Goal: Task Accomplishment & Management: Use online tool/utility

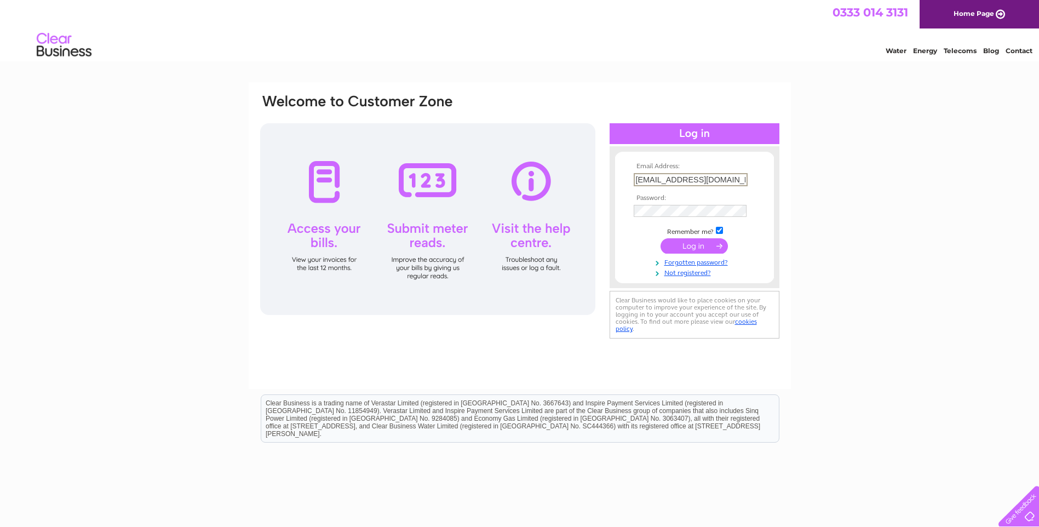
drag, startPoint x: 738, startPoint y: 180, endPoint x: 555, endPoint y: 180, distance: 183.5
click at [555, 180] on div "Email Address: shonacartney@hotmail.co.uk Password:" at bounding box center [519, 217] width 521 height 248
type input "s.pettigrew@trinity-int.com"
click at [697, 246] on input "submit" at bounding box center [693, 244] width 67 height 15
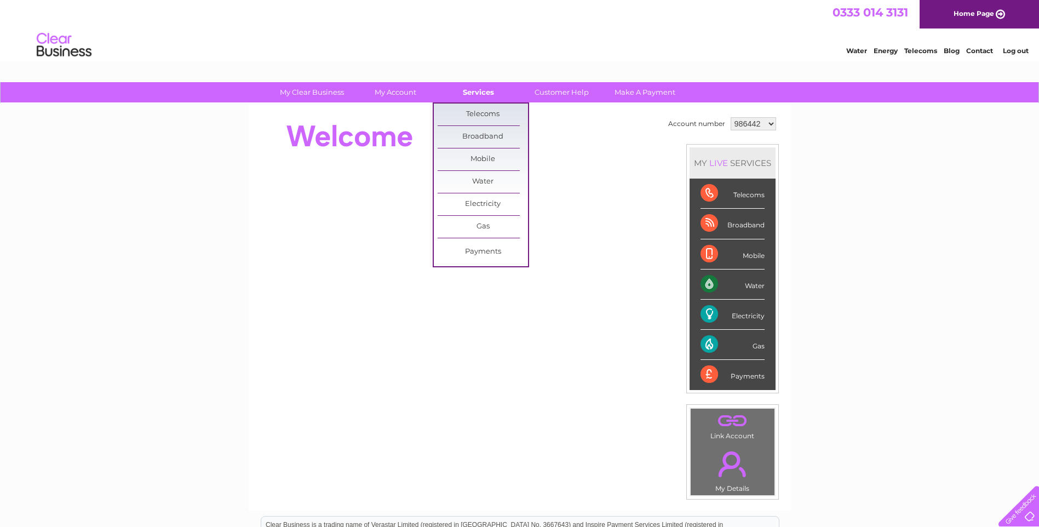
click at [476, 95] on link "Services" at bounding box center [478, 92] width 90 height 20
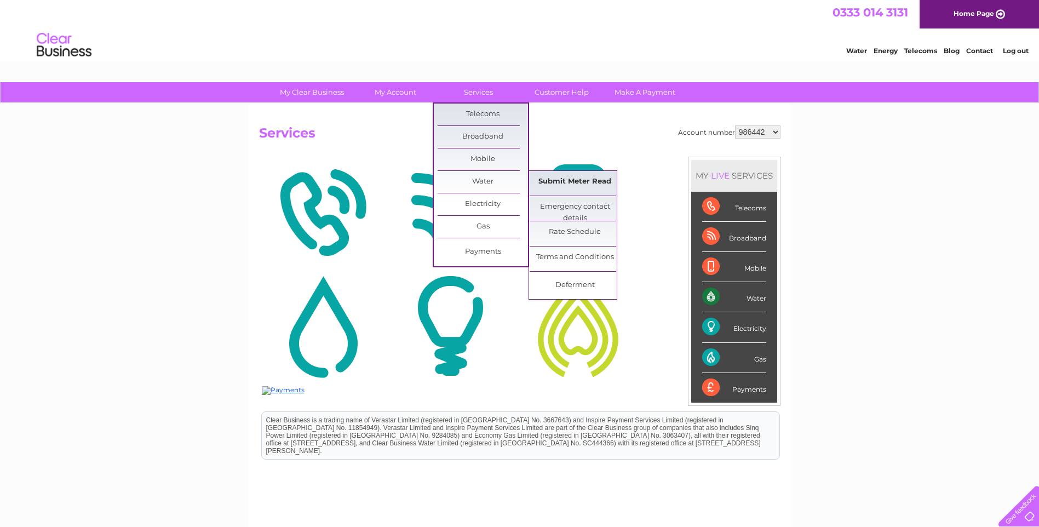
click at [545, 180] on link "Submit Meter Read" at bounding box center [575, 182] width 90 height 22
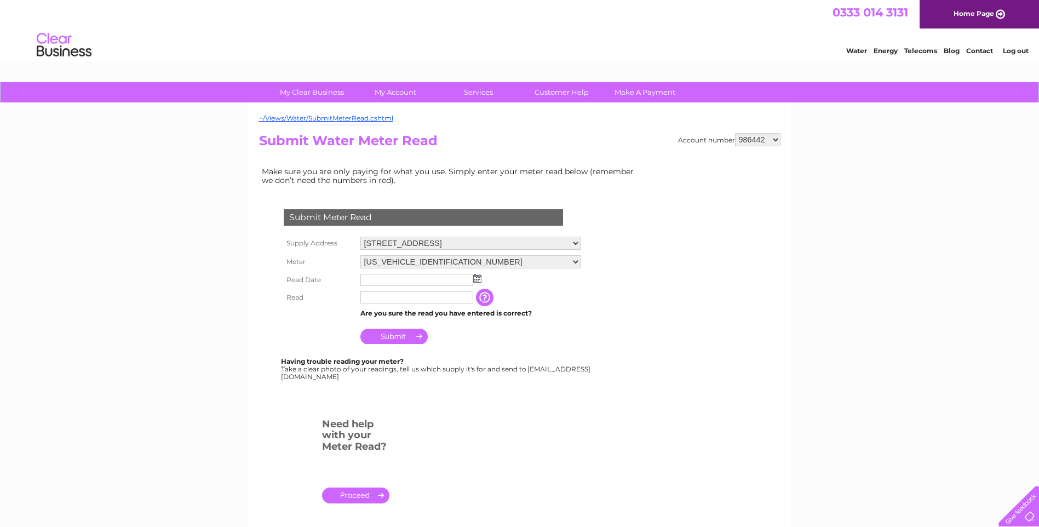
click at [475, 275] on img at bounding box center [477, 278] width 8 height 9
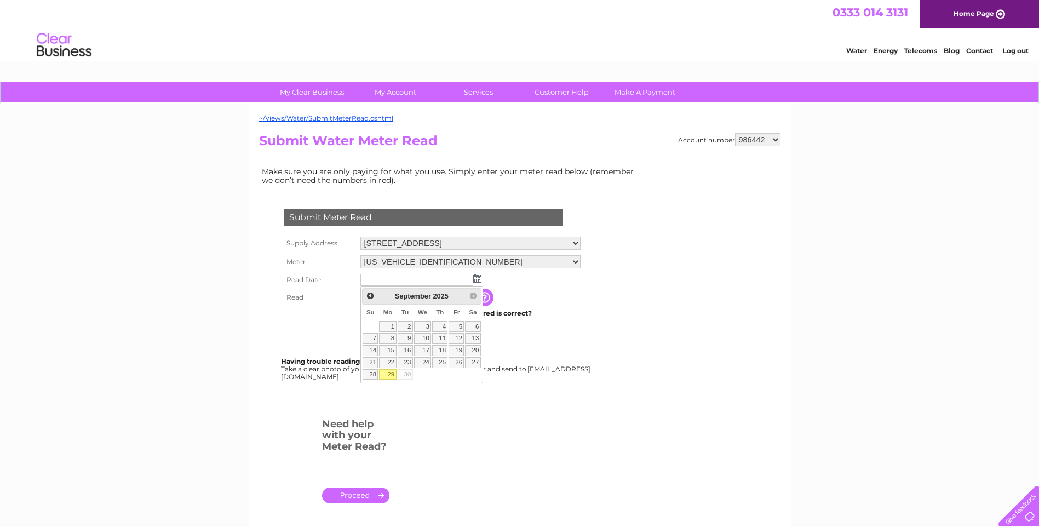
click at [387, 375] on link "29" at bounding box center [387, 374] width 17 height 11
type input "2025/09/29"
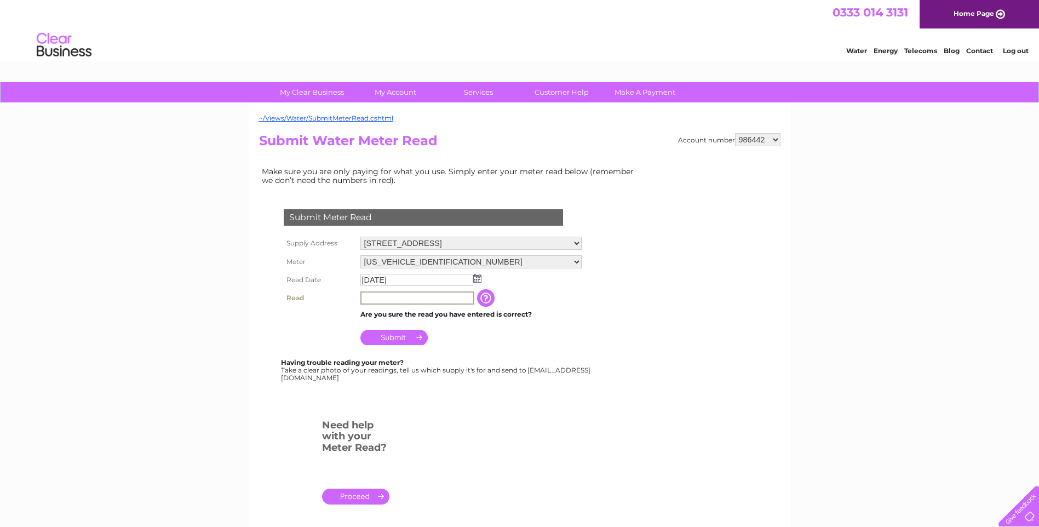
click at [376, 302] on input "text" at bounding box center [417, 297] width 114 height 13
type input "00263"
click at [386, 337] on input "Submit" at bounding box center [393, 337] width 67 height 15
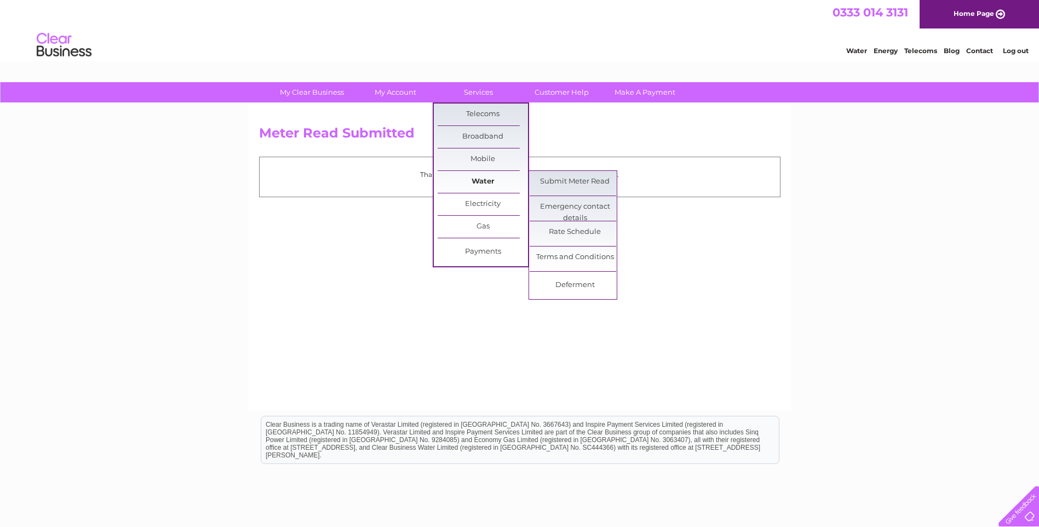
click at [480, 180] on link "Water" at bounding box center [483, 182] width 90 height 22
click at [537, 181] on link "Submit Meter Read" at bounding box center [575, 182] width 90 height 22
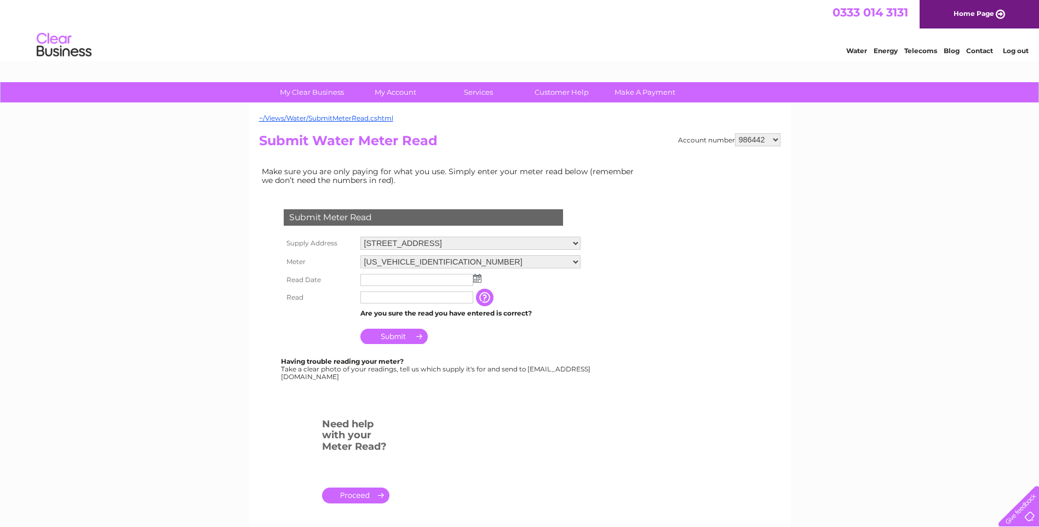
click at [774, 138] on select "986442 993172 993173 993175 993176 1104747 1138222" at bounding box center [757, 139] width 45 height 13
select select "993176"
click at [736, 133] on select "986442 993172 993173 993175 993176 1104747 1138222" at bounding box center [757, 139] width 45 height 13
click at [479, 279] on img at bounding box center [477, 278] width 8 height 9
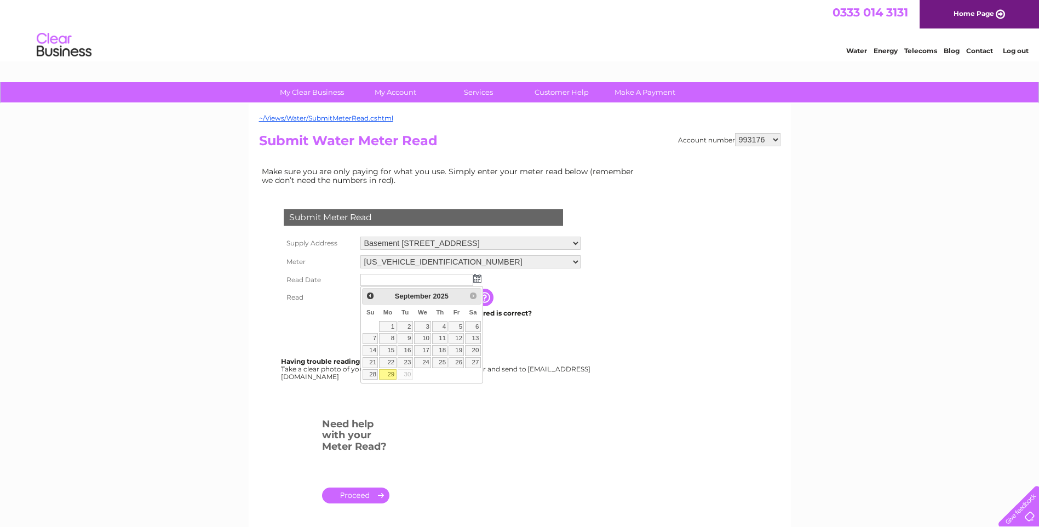
click at [391, 377] on link "29" at bounding box center [387, 374] width 17 height 11
type input "2025/09/29"
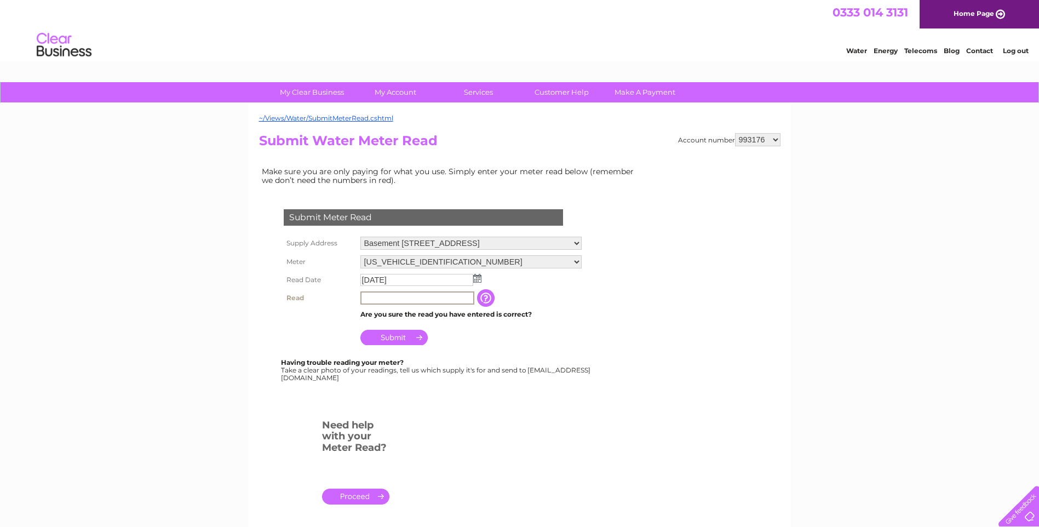
click at [382, 297] on input "text" at bounding box center [417, 297] width 114 height 13
type input "00252"
click at [403, 332] on input "Submit" at bounding box center [393, 337] width 67 height 15
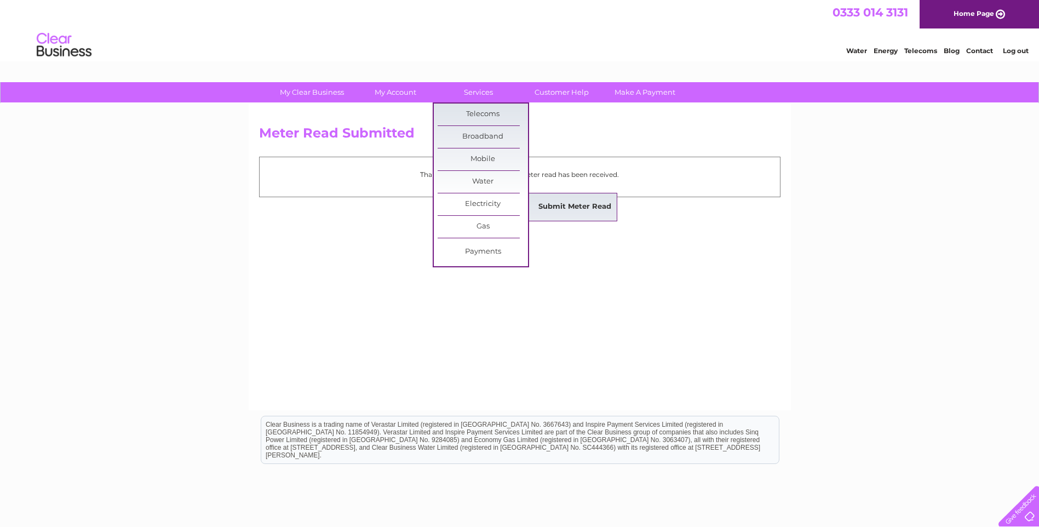
click at [539, 203] on link "Submit Meter Read" at bounding box center [575, 207] width 90 height 22
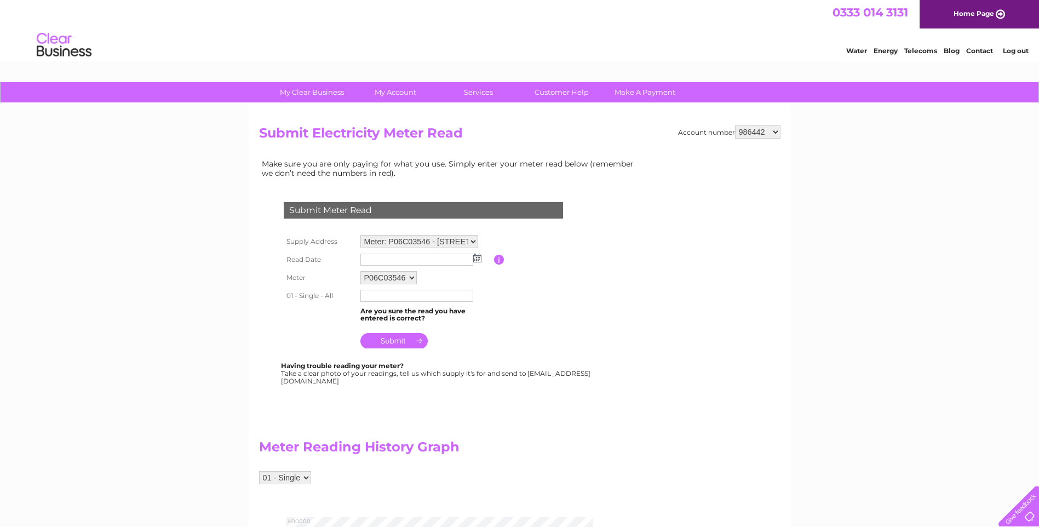
click at [478, 259] on img at bounding box center [477, 258] width 8 height 9
click at [387, 359] on link "29" at bounding box center [387, 353] width 17 height 11
type input "[DATE]"
click at [380, 298] on input "text" at bounding box center [416, 296] width 113 height 12
type input "346057"
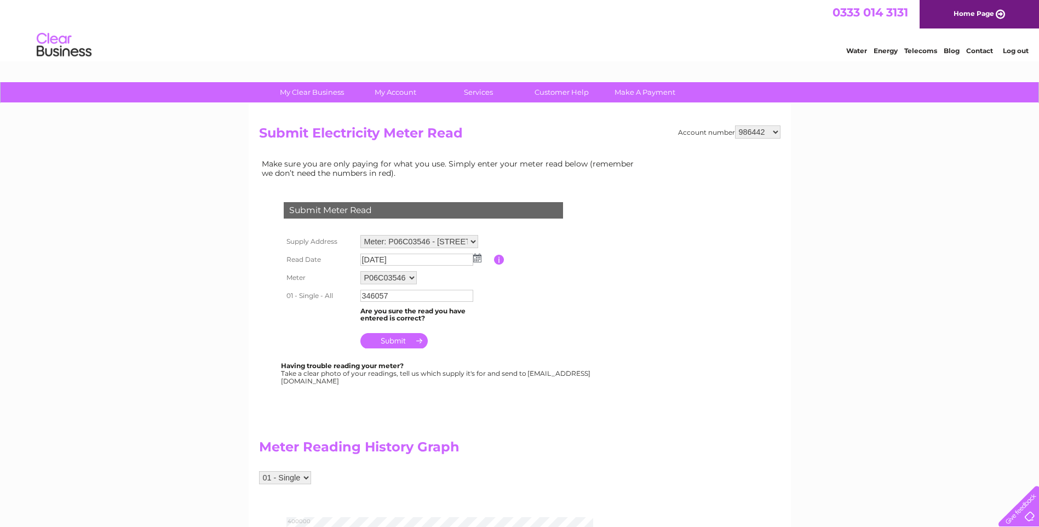
click at [399, 342] on input "submit" at bounding box center [393, 340] width 67 height 15
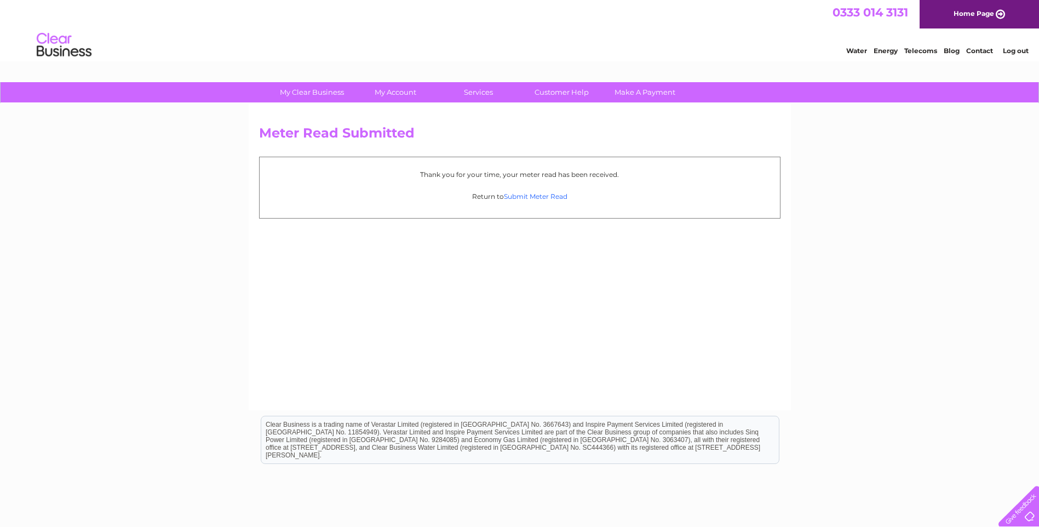
click at [519, 198] on link "Submit Meter Read" at bounding box center [536, 196] width 64 height 8
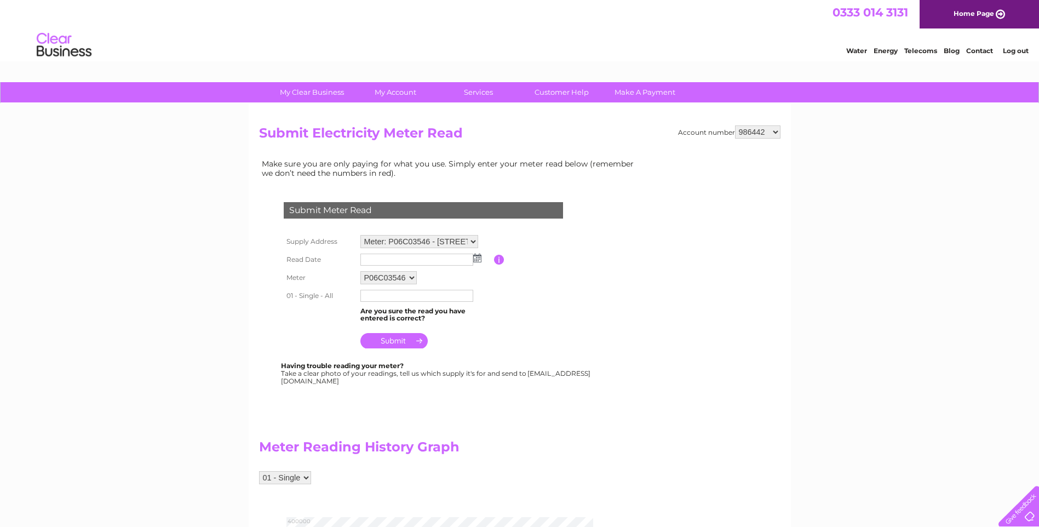
click at [774, 131] on select "986442 993172 993173 993175 993176 1104747 1138222" at bounding box center [757, 131] width 45 height 13
select select "993172"
click at [736, 125] on select "986442 993172 993173 993175 993176 1104747 1138222" at bounding box center [757, 131] width 45 height 13
click at [477, 260] on img at bounding box center [477, 258] width 8 height 9
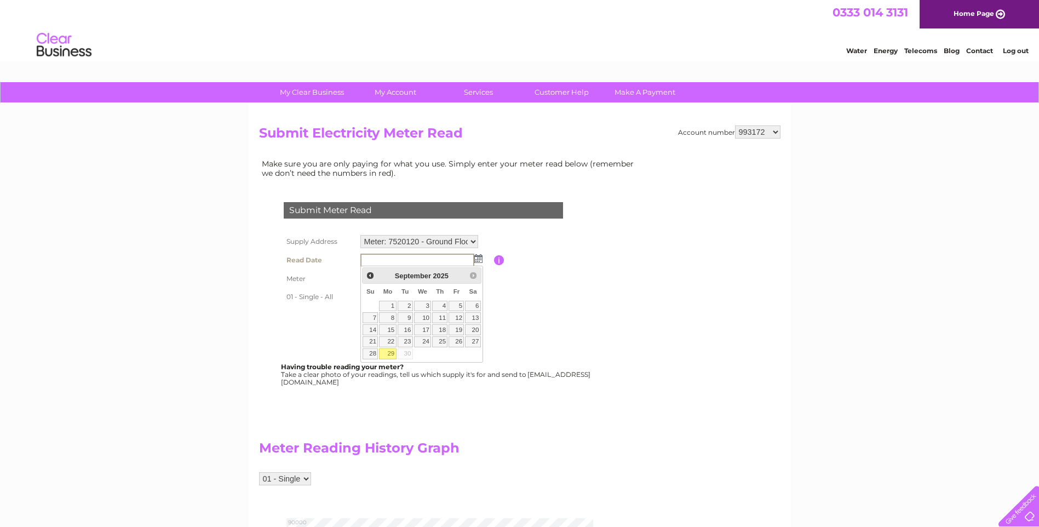
click at [392, 353] on link "29" at bounding box center [387, 353] width 17 height 11
type input "[DATE]"
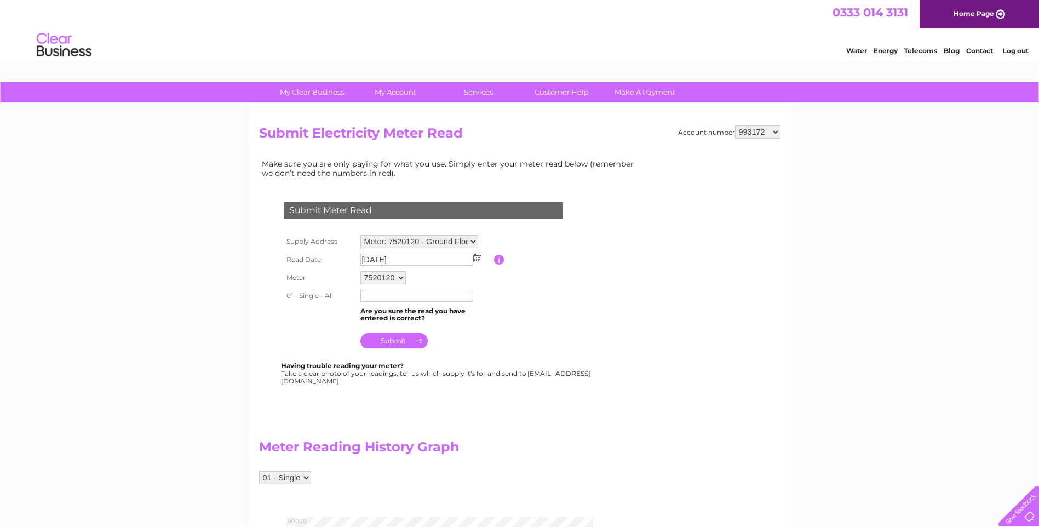
click at [379, 300] on input "text" at bounding box center [416, 296] width 113 height 12
type input "86913"
click at [381, 346] on input "submit" at bounding box center [393, 341] width 67 height 15
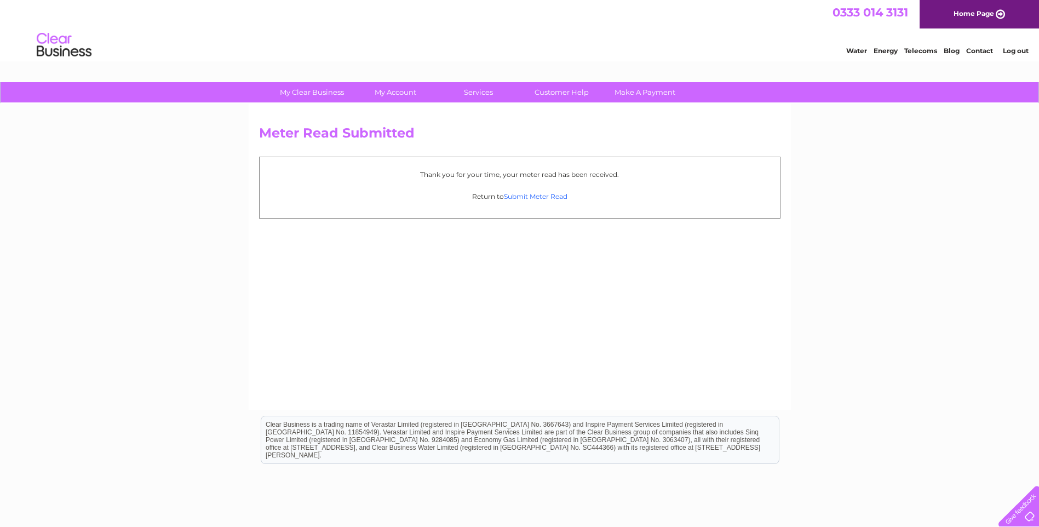
click at [541, 197] on link "Submit Meter Read" at bounding box center [536, 196] width 64 height 8
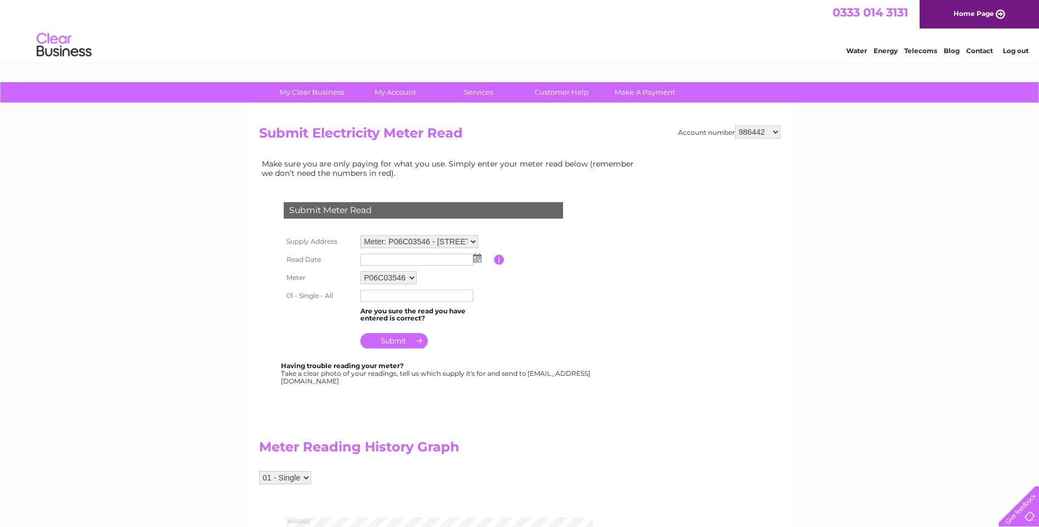
click at [775, 136] on select "986442 993172 993173 993175 993176 1104747 1138222" at bounding box center [757, 131] width 45 height 13
select select "993173"
click at [736, 125] on select "986442 993172 993173 993175 993176 1104747 1138222" at bounding box center [757, 131] width 45 height 13
click at [478, 257] on img at bounding box center [477, 258] width 8 height 9
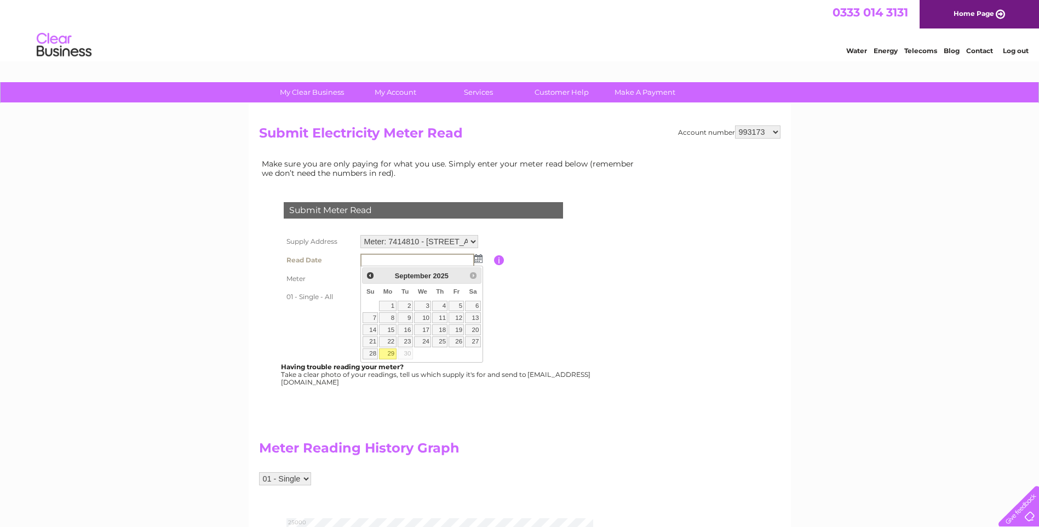
click at [388, 355] on link "29" at bounding box center [387, 353] width 17 height 11
type input "[DATE]"
click at [376, 296] on input "text" at bounding box center [417, 296] width 114 height 13
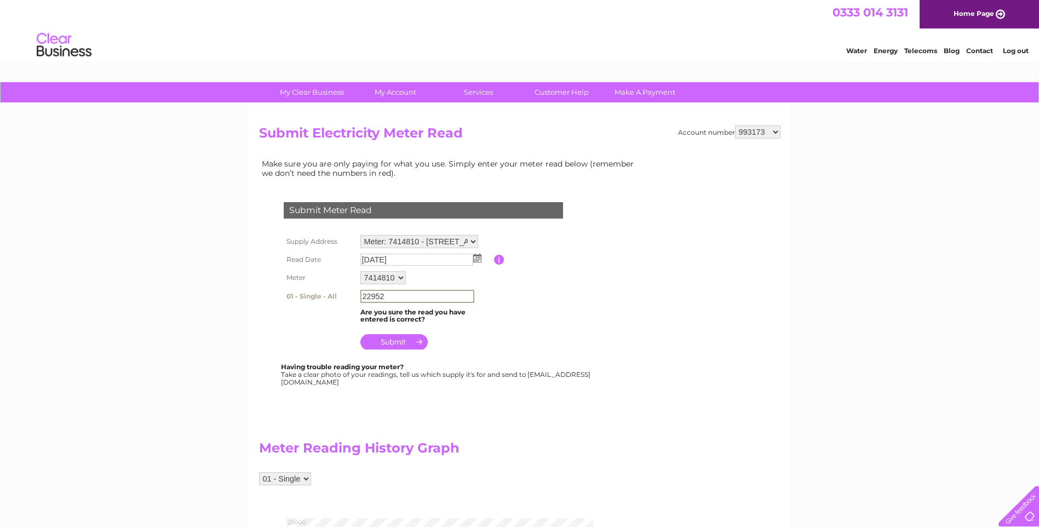
type input "22952"
click at [392, 341] on input "submit" at bounding box center [393, 340] width 67 height 15
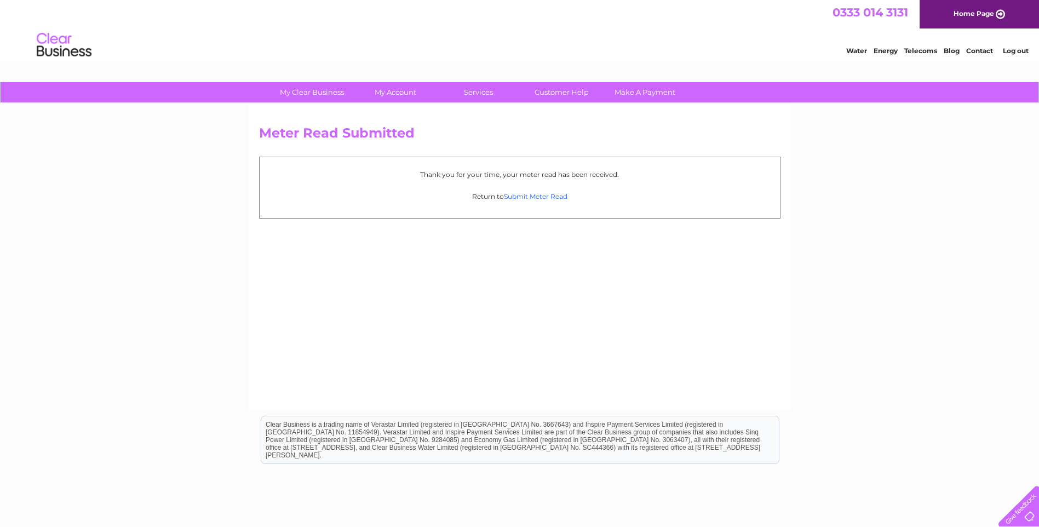
click at [518, 198] on link "Submit Meter Read" at bounding box center [536, 196] width 64 height 8
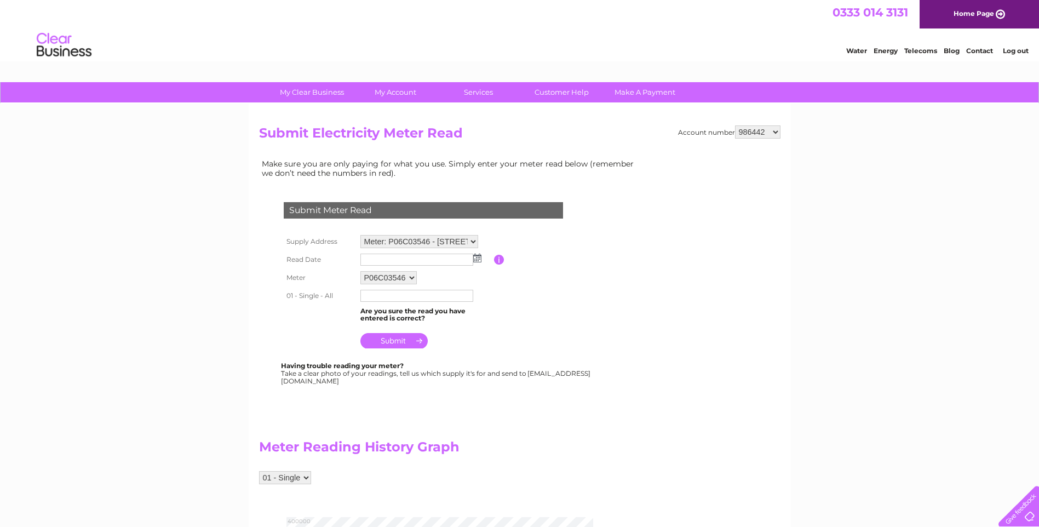
click at [774, 133] on select "986442 993172 993173 993175 993176 1104747 1138222" at bounding box center [757, 131] width 45 height 13
select select "993175"
click at [736, 125] on select "986442 993172 993173 993175 993176 1104747 1138222" at bounding box center [757, 131] width 45 height 13
click at [477, 259] on img at bounding box center [477, 258] width 8 height 9
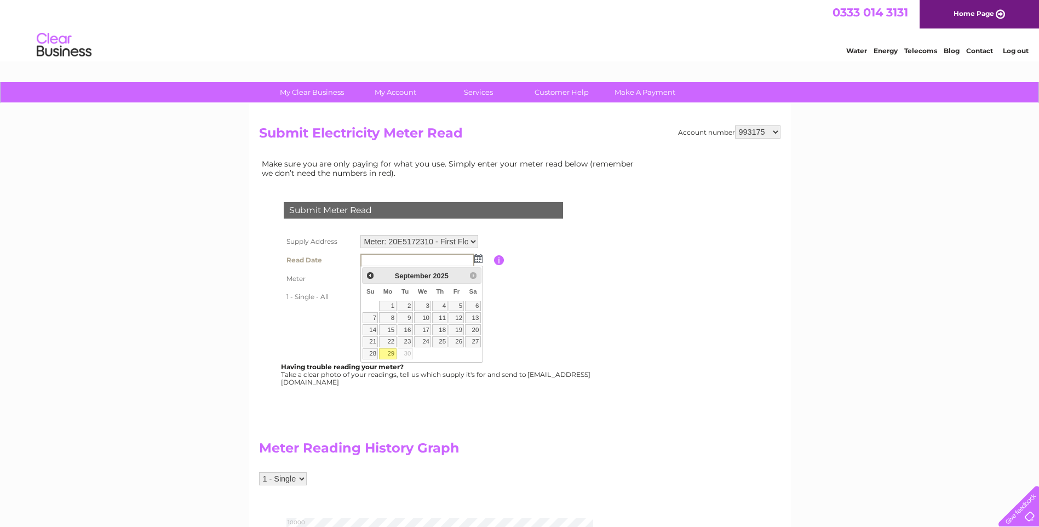
click at [391, 356] on link "29" at bounding box center [387, 353] width 17 height 11
type input "[DATE]"
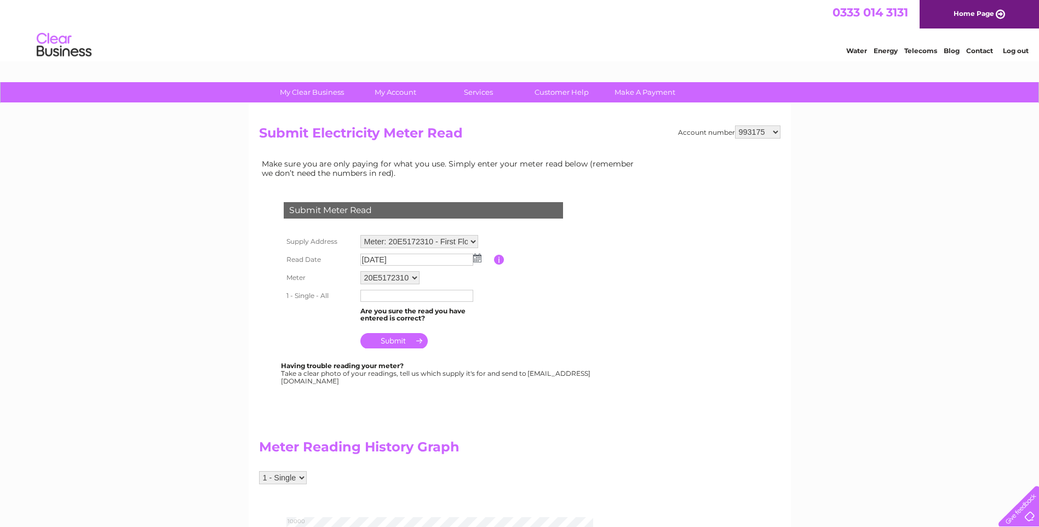
click at [381, 294] on input "text" at bounding box center [416, 296] width 113 height 12
type input "10016"
click at [409, 337] on input "submit" at bounding box center [393, 341] width 67 height 15
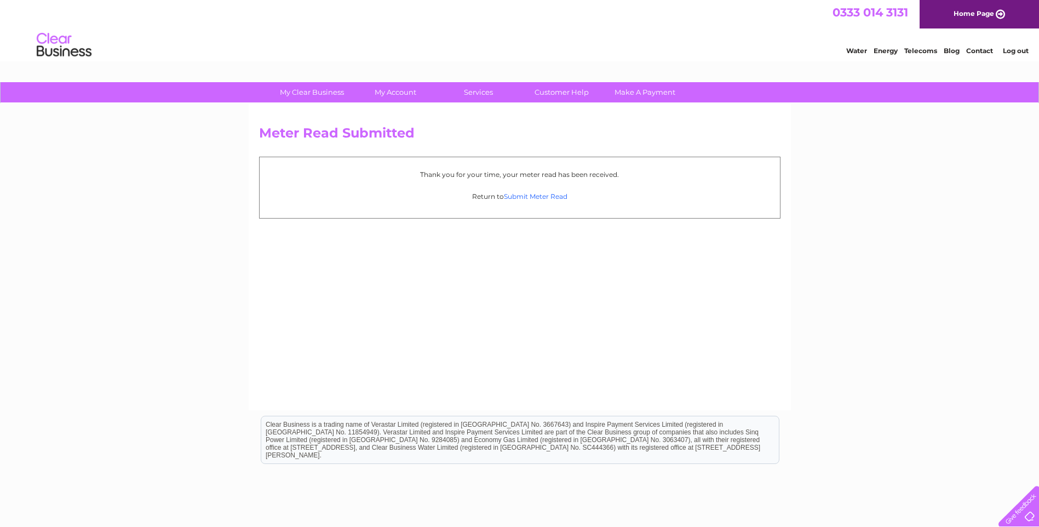
click at [551, 196] on link "Submit Meter Read" at bounding box center [536, 196] width 64 height 8
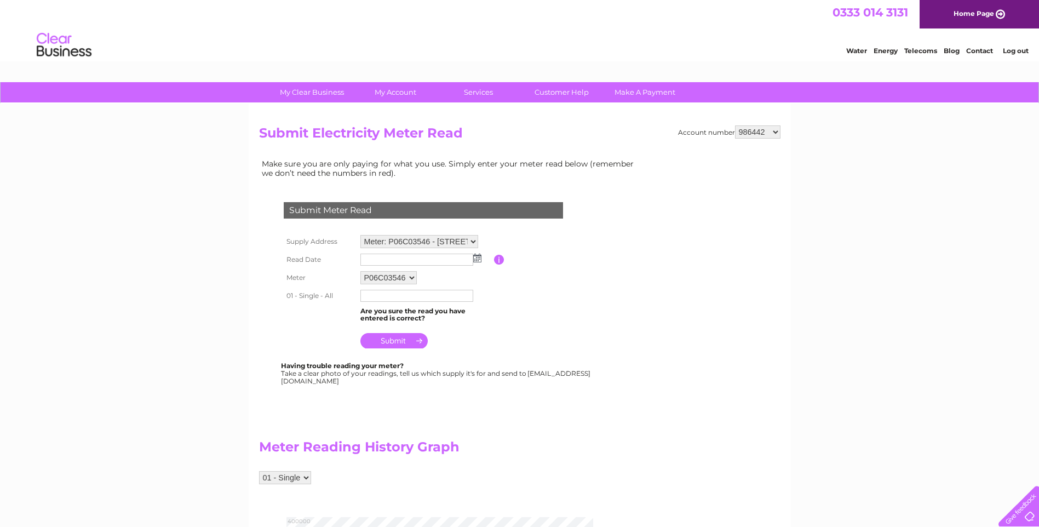
click at [778, 132] on select "986442 993172 993173 993175 993176 1104747 1138222" at bounding box center [757, 131] width 45 height 13
select select "993176"
click at [736, 125] on select "986442 993172 993173 993175 993176 1104747 1138222" at bounding box center [757, 131] width 45 height 13
drag, startPoint x: 0, startPoint y: 0, endPoint x: 478, endPoint y: 258, distance: 542.8
click at [478, 258] on img at bounding box center [477, 258] width 8 height 9
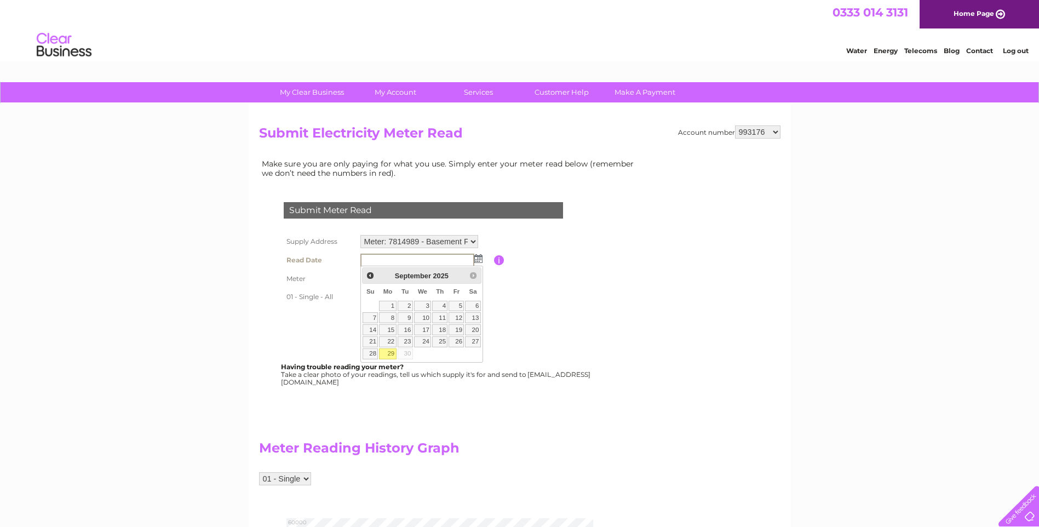
click at [390, 352] on link "29" at bounding box center [387, 353] width 17 height 11
type input "2025/09/29"
click at [381, 294] on input "text" at bounding box center [417, 296] width 114 height 13
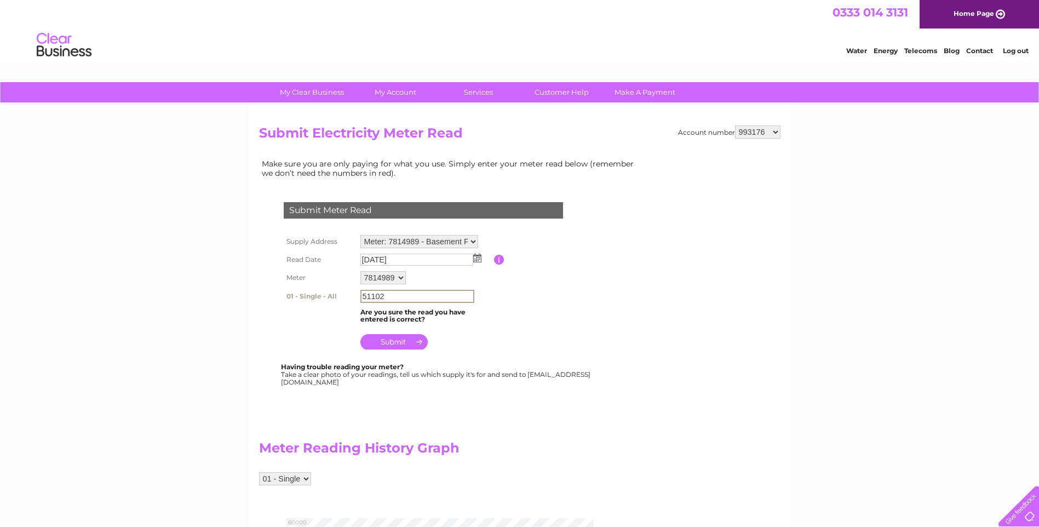
type input "51102"
click at [409, 343] on input "submit" at bounding box center [393, 341] width 67 height 15
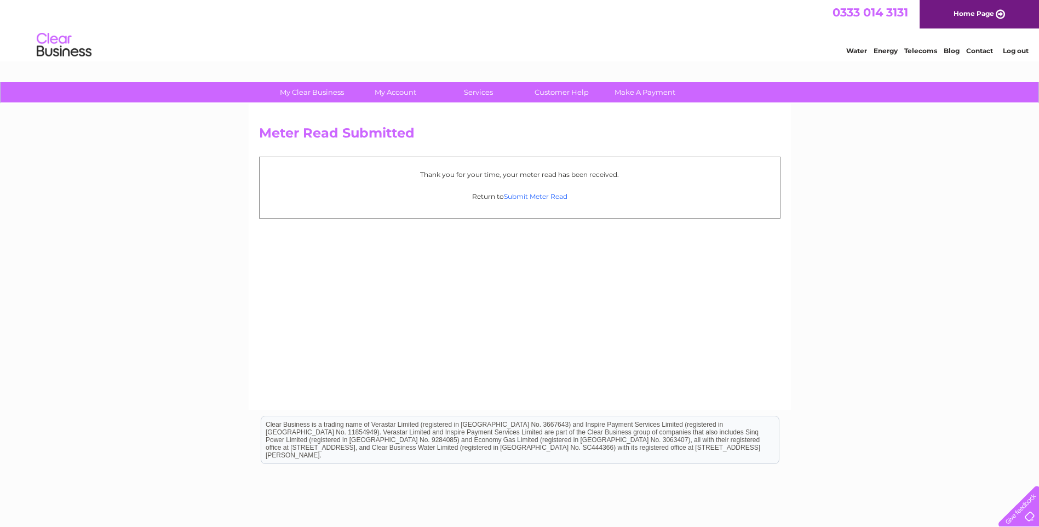
click at [524, 196] on link "Submit Meter Read" at bounding box center [536, 196] width 64 height 8
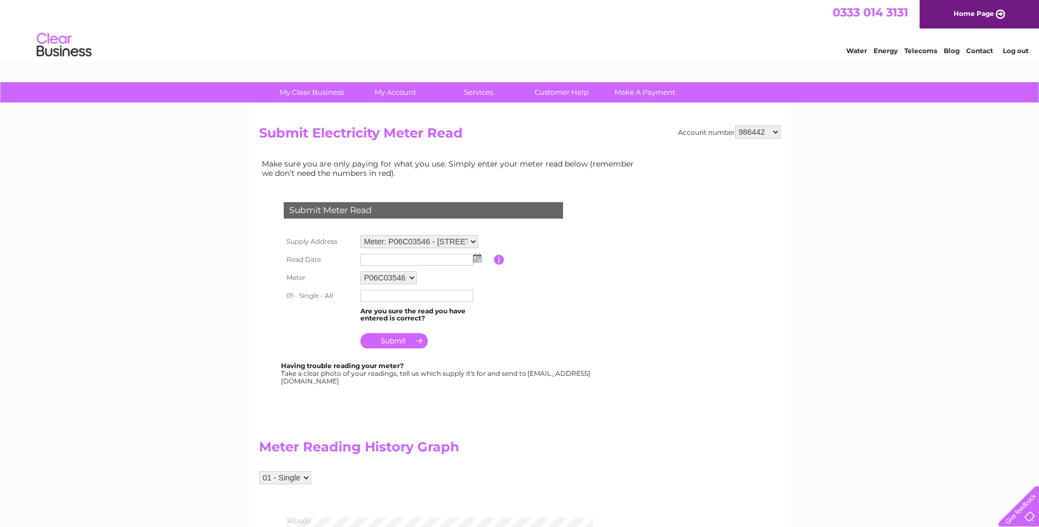
click at [776, 128] on select "986442 993172 993173 993175 993176 1104747 1138222" at bounding box center [757, 131] width 45 height 13
select select "1104747"
click at [736, 125] on select "986442 993172 993173 993175 993176 1104747 1138222" at bounding box center [757, 131] width 45 height 13
click at [477, 257] on img at bounding box center [477, 258] width 8 height 9
click at [390, 353] on link "29" at bounding box center [387, 353] width 17 height 11
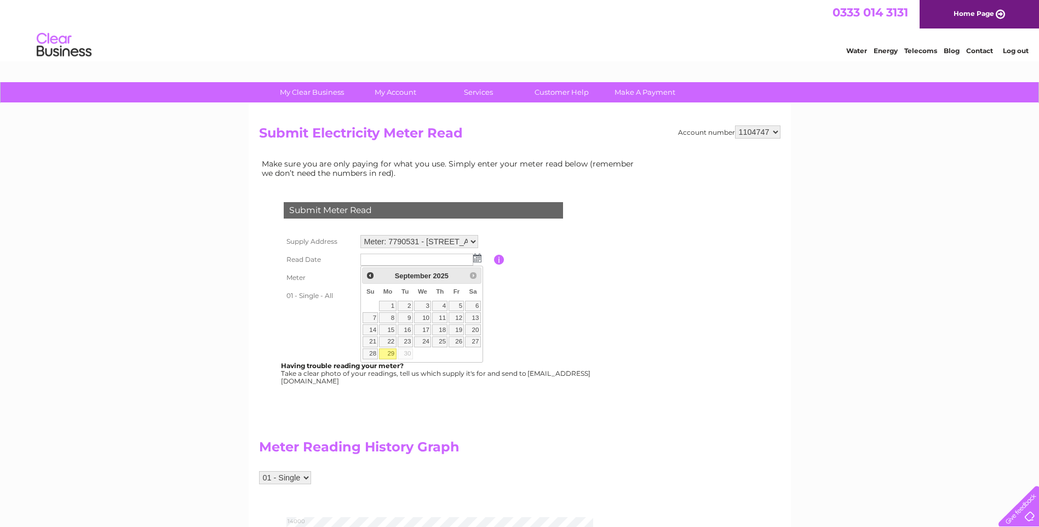
type input "[DATE]"
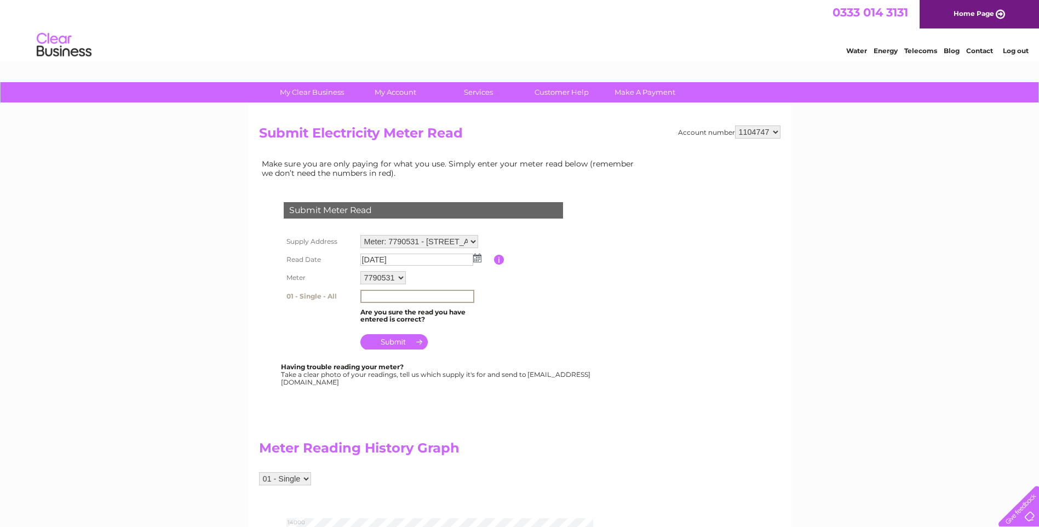
click at [383, 294] on input "text" at bounding box center [417, 296] width 114 height 13
type input "12659"
click at [387, 344] on input "submit" at bounding box center [393, 341] width 67 height 15
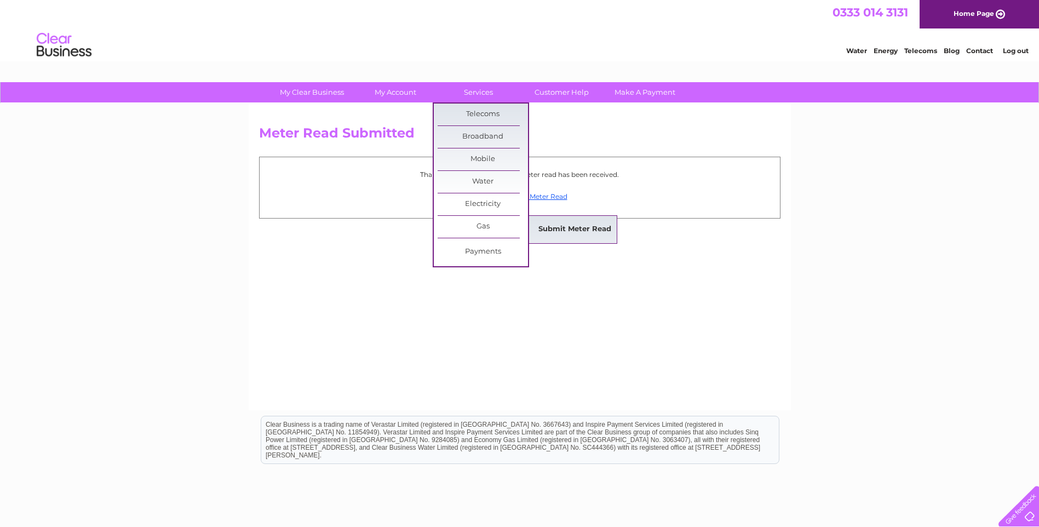
click at [587, 237] on link "Submit Meter Read" at bounding box center [575, 230] width 90 height 22
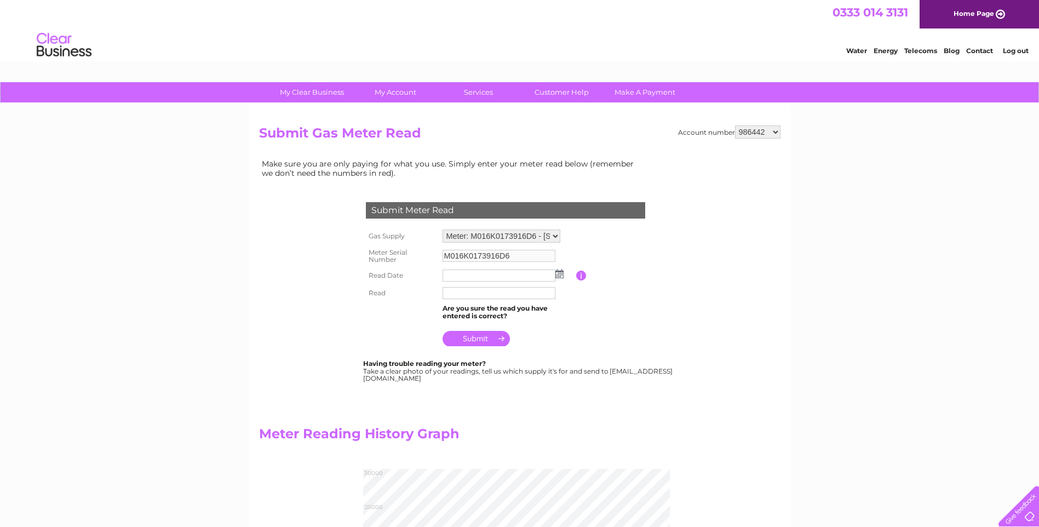
click at [558, 272] on img at bounding box center [559, 273] width 8 height 9
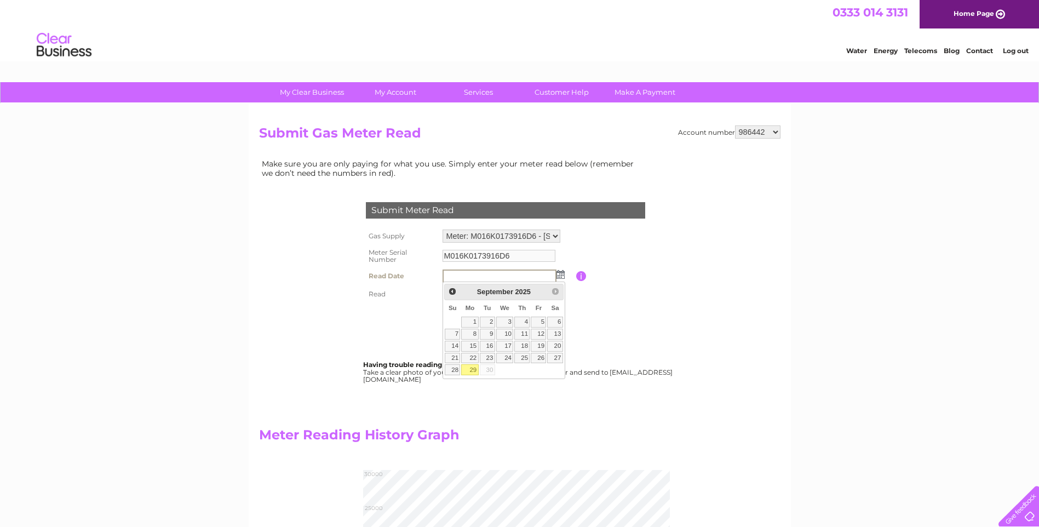
click at [473, 371] on link "29" at bounding box center [469, 369] width 17 height 11
type input "[DATE]"
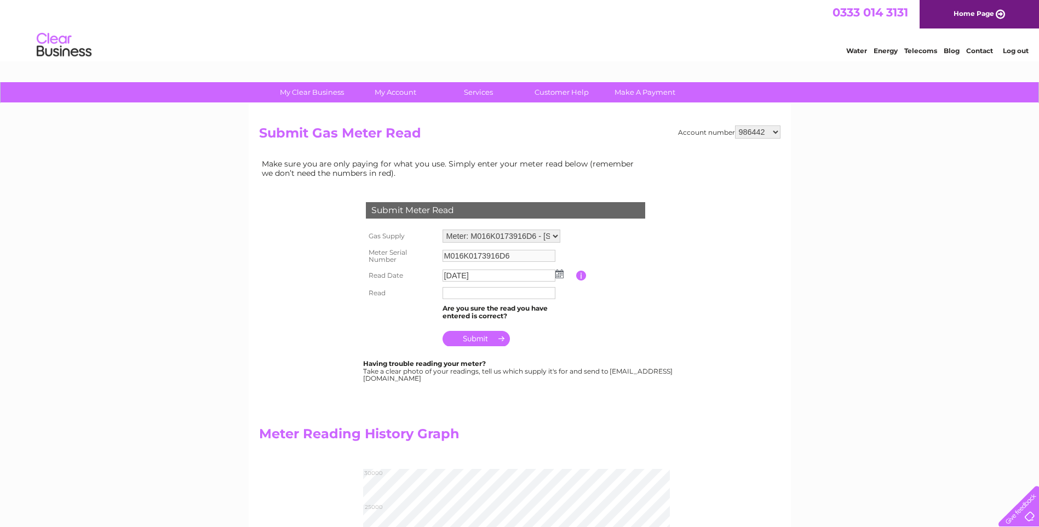
click at [457, 297] on input "text" at bounding box center [499, 293] width 113 height 12
type input "024671"
click at [470, 340] on input "submit" at bounding box center [476, 339] width 67 height 15
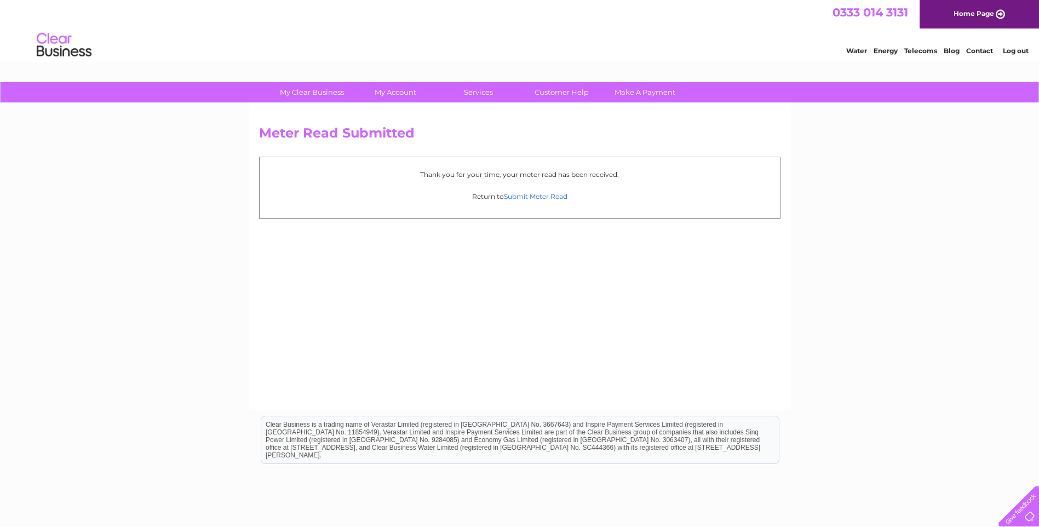
click at [553, 194] on link "Submit Meter Read" at bounding box center [536, 196] width 64 height 8
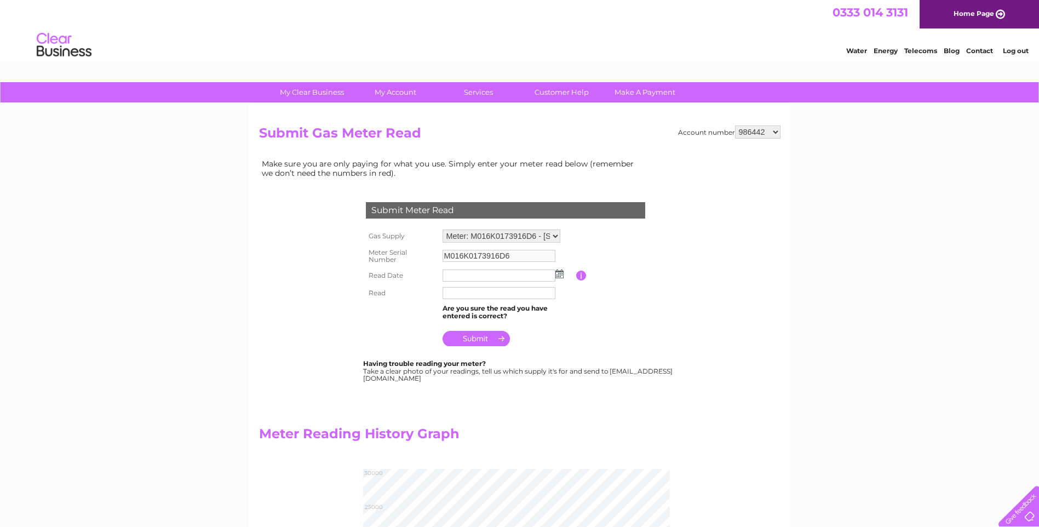
click at [777, 131] on select "986442 993172 993173 993175 993176 1104747 1138222" at bounding box center [757, 131] width 45 height 13
select select "1104747"
click at [736, 125] on select "986442 993172 993173 993175 993176 1104747 1138222" at bounding box center [757, 131] width 45 height 13
click at [559, 273] on img at bounding box center [559, 273] width 8 height 9
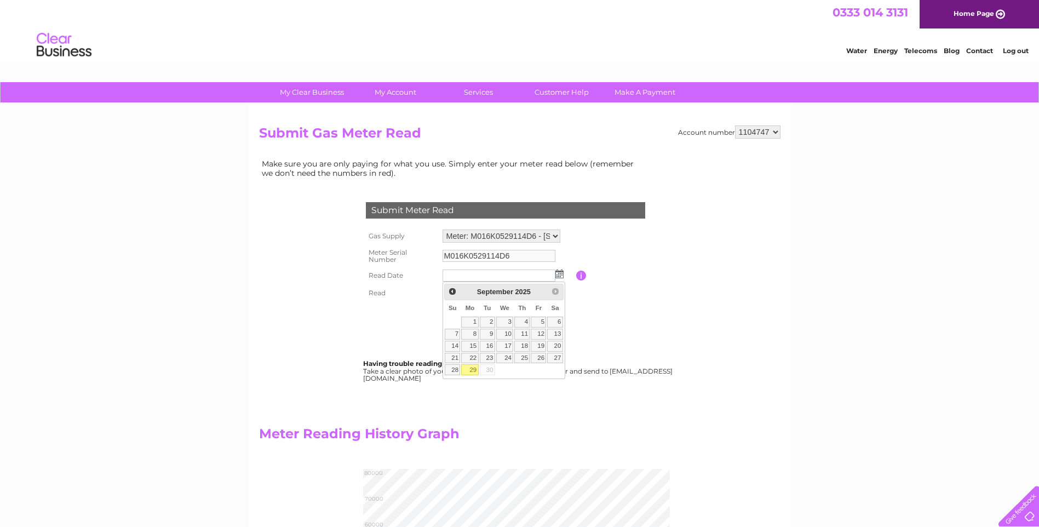
click at [472, 366] on link "29" at bounding box center [469, 369] width 17 height 11
type input "[DATE]"
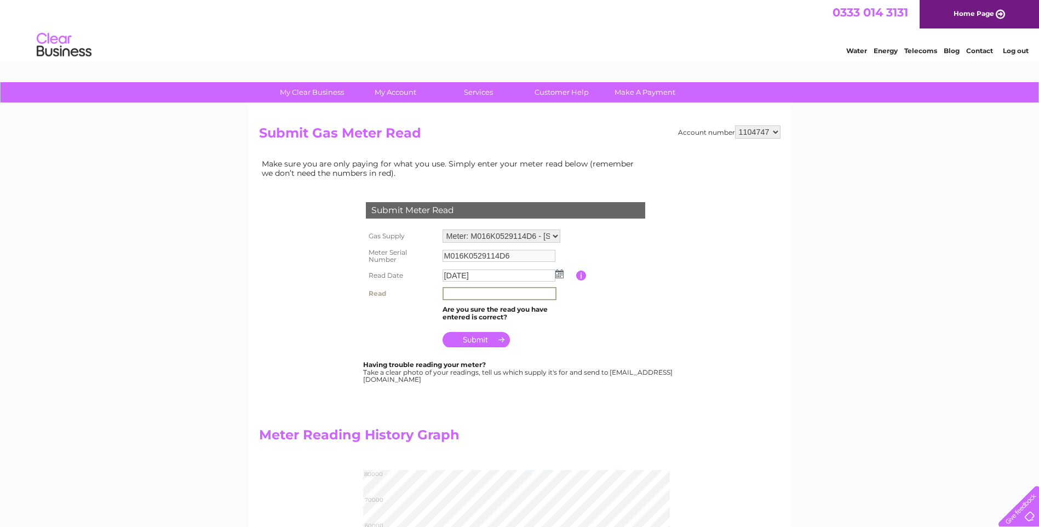
click at [465, 292] on input "text" at bounding box center [500, 293] width 114 height 13
type input "073906"
click at [492, 339] on input "submit" at bounding box center [476, 339] width 67 height 15
